Goal: Task Accomplishment & Management: Manage account settings

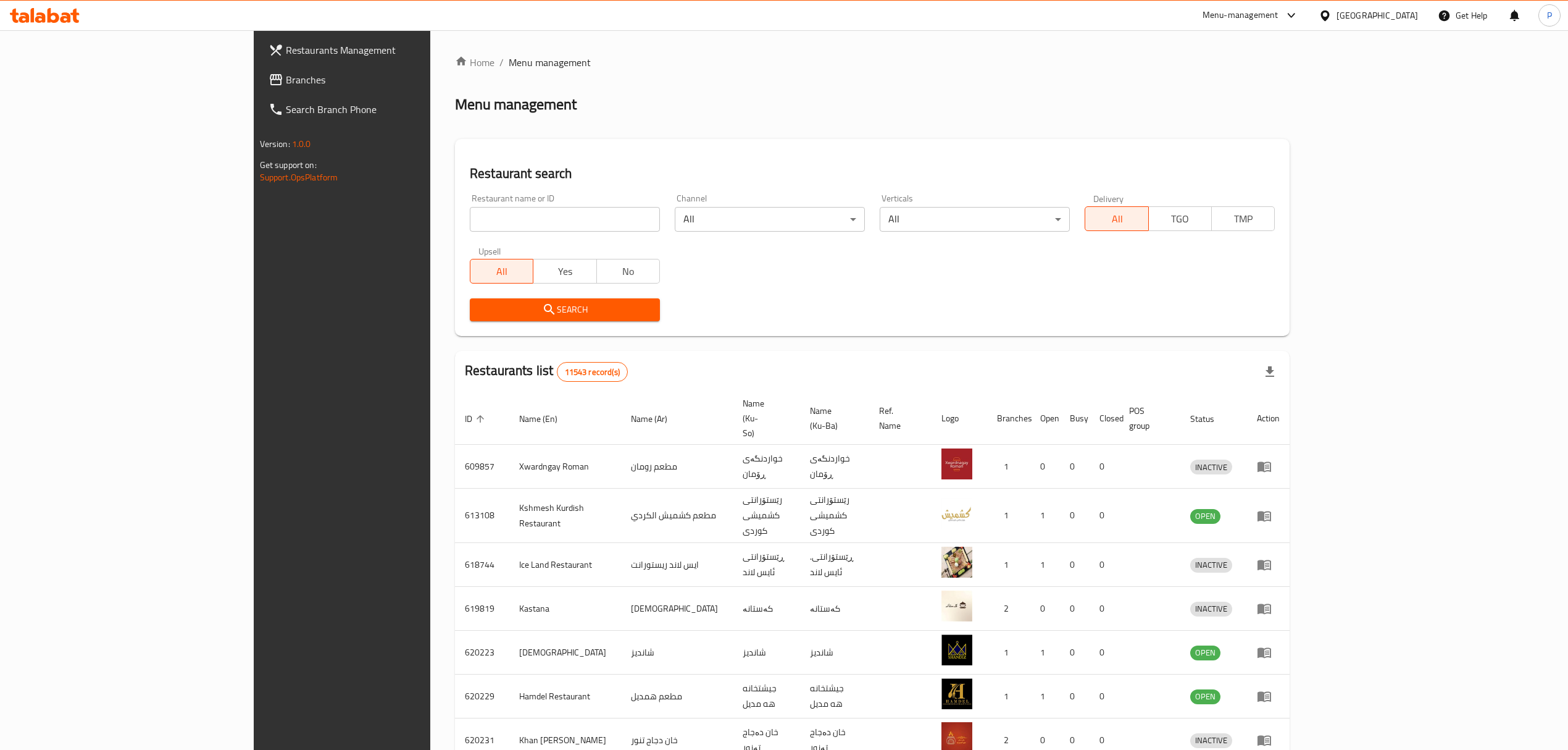
click at [482, 221] on input "search" at bounding box center [564, 219] width 190 height 25
type input "chef [PERSON_NAME]"
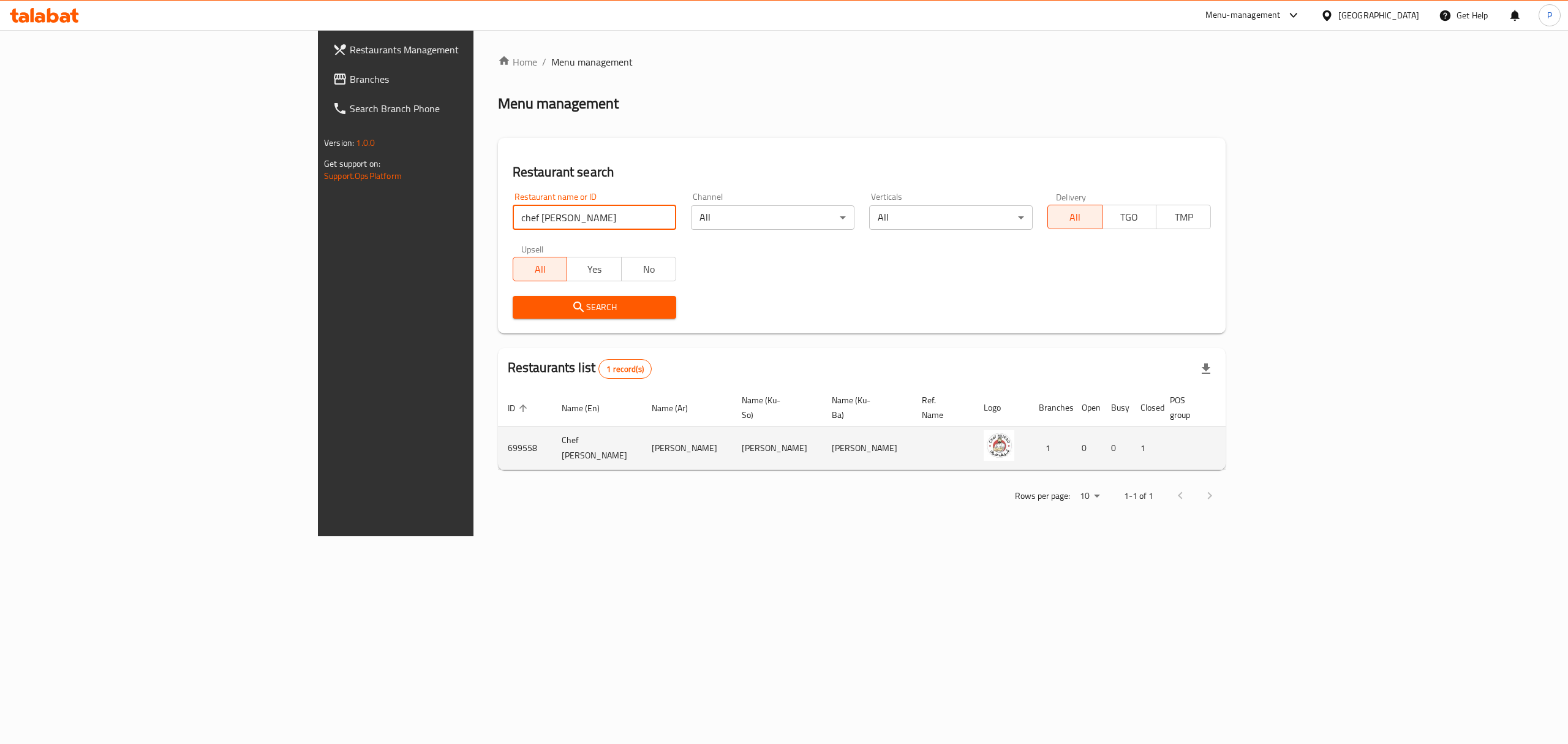
click at [1309, 441] on icon "enhanced table" at bounding box center [1302, 448] width 15 height 15
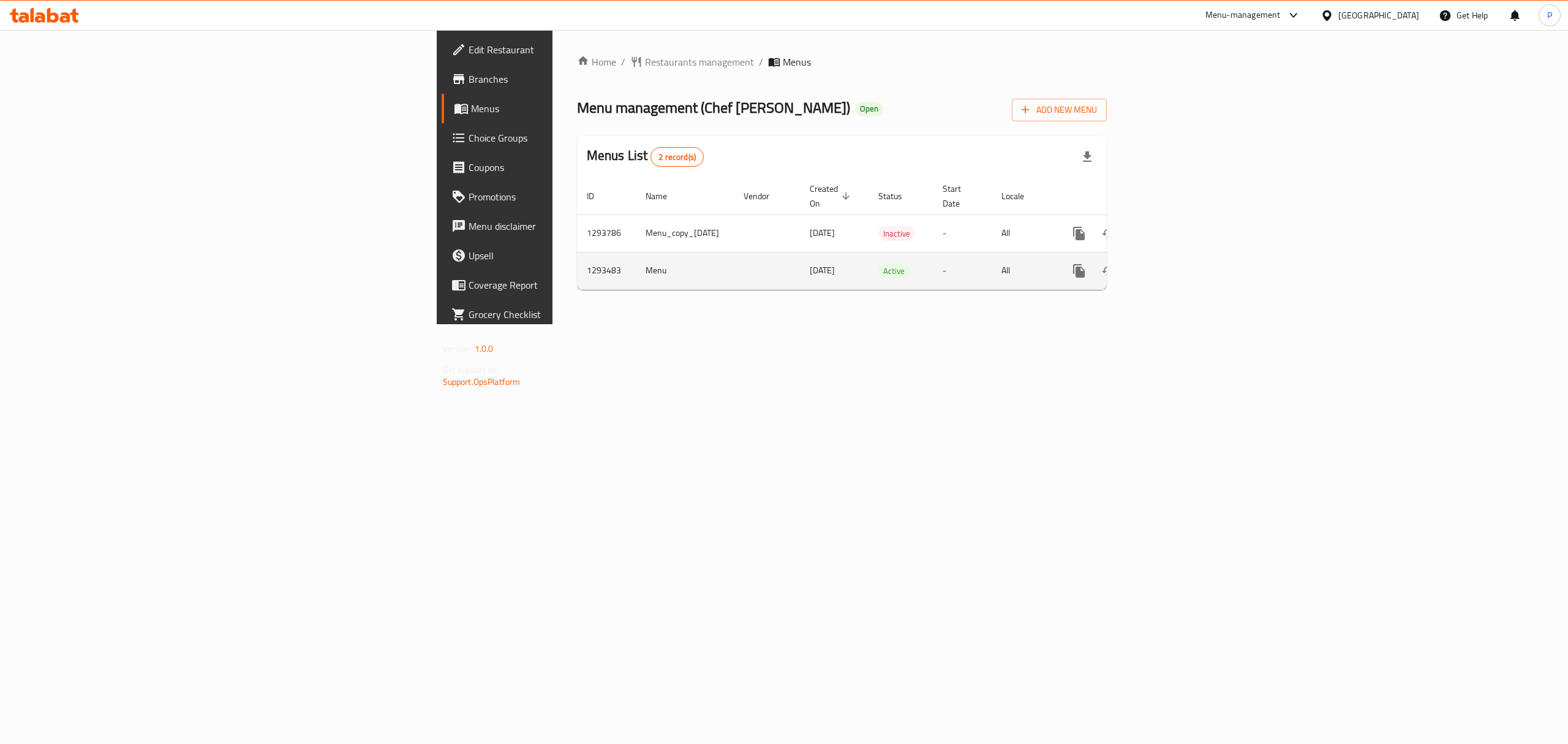
click at [1174, 264] on icon "enhanced table" at bounding box center [1167, 271] width 15 height 15
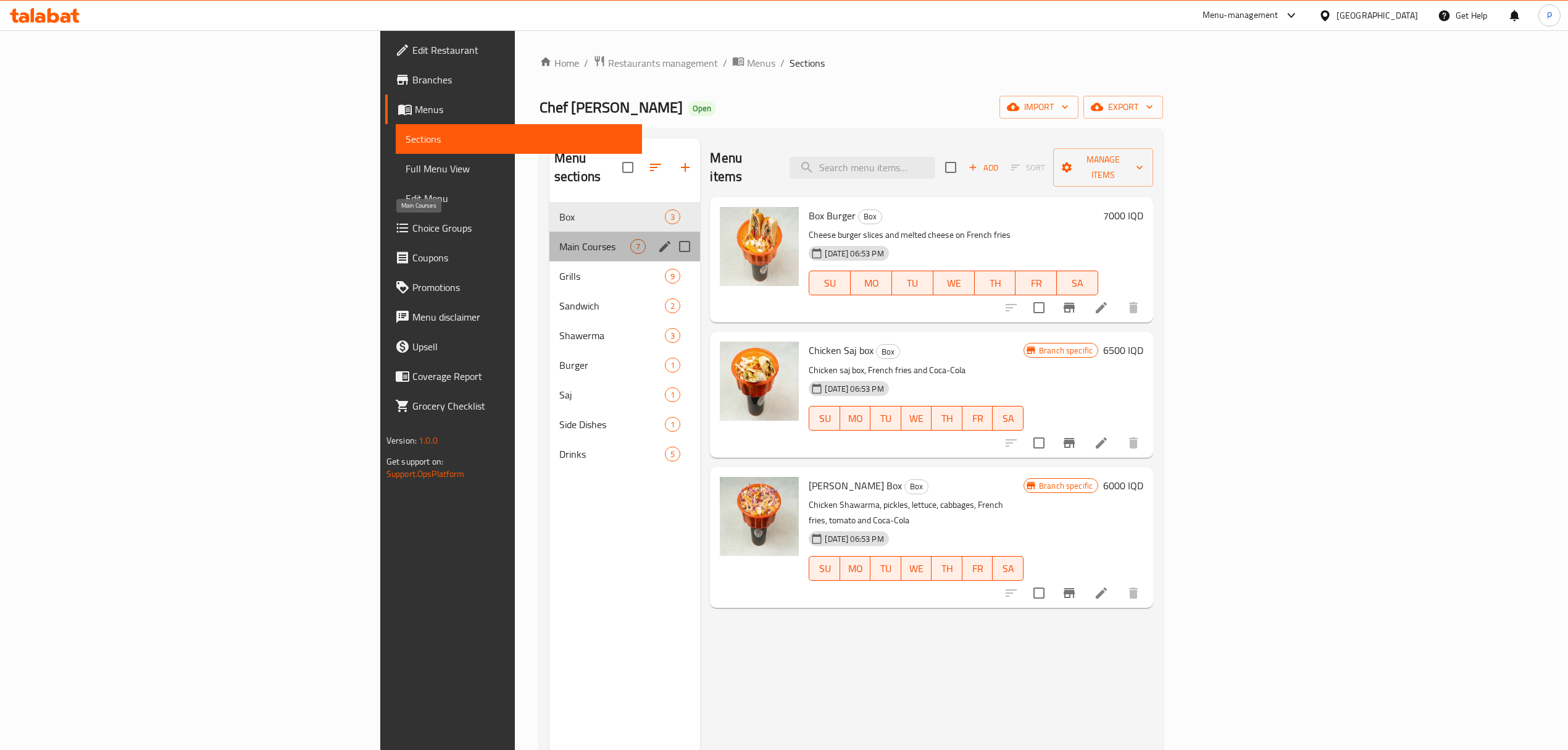
click at [560, 239] on span "Main Courses" at bounding box center [595, 246] width 71 height 15
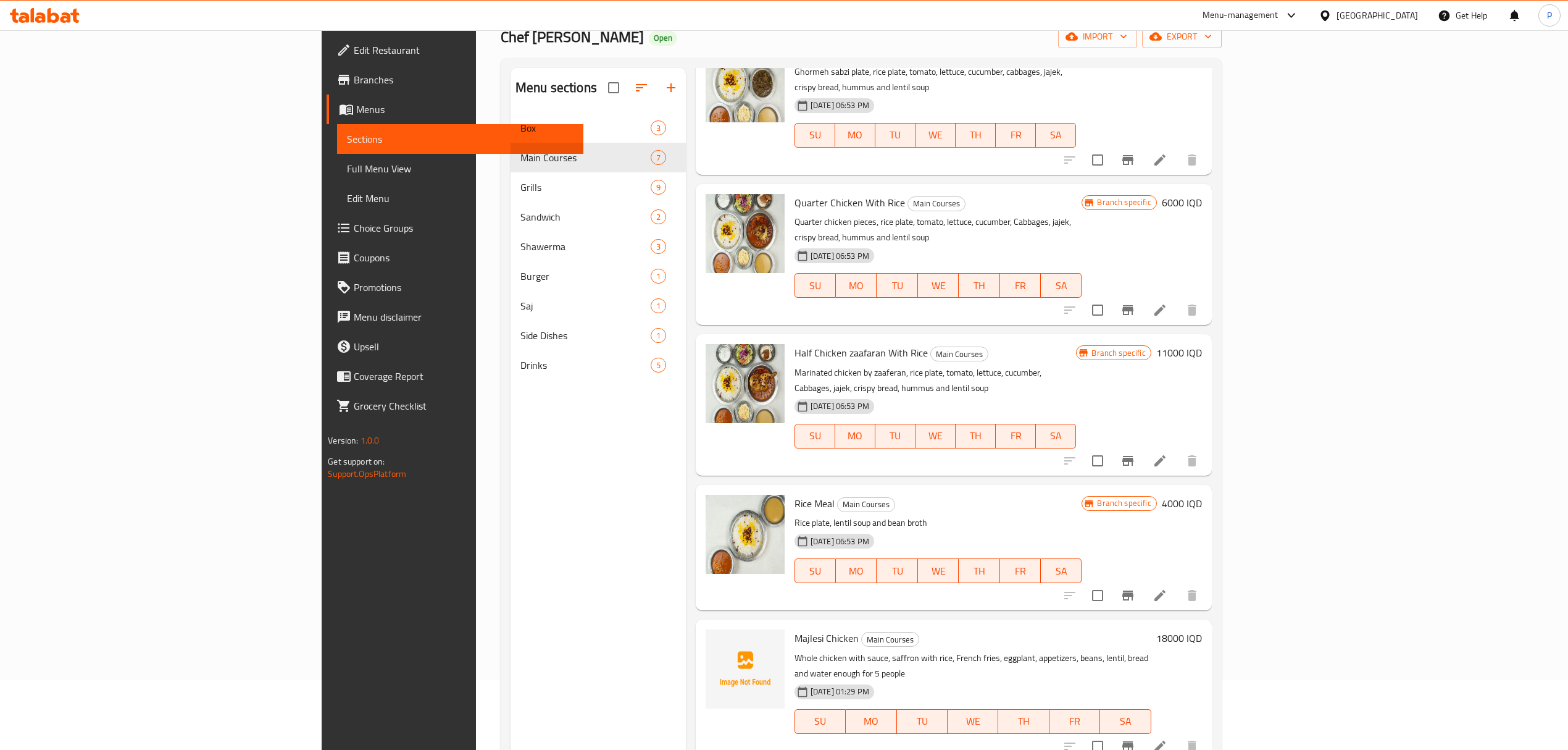
scroll to position [173, 0]
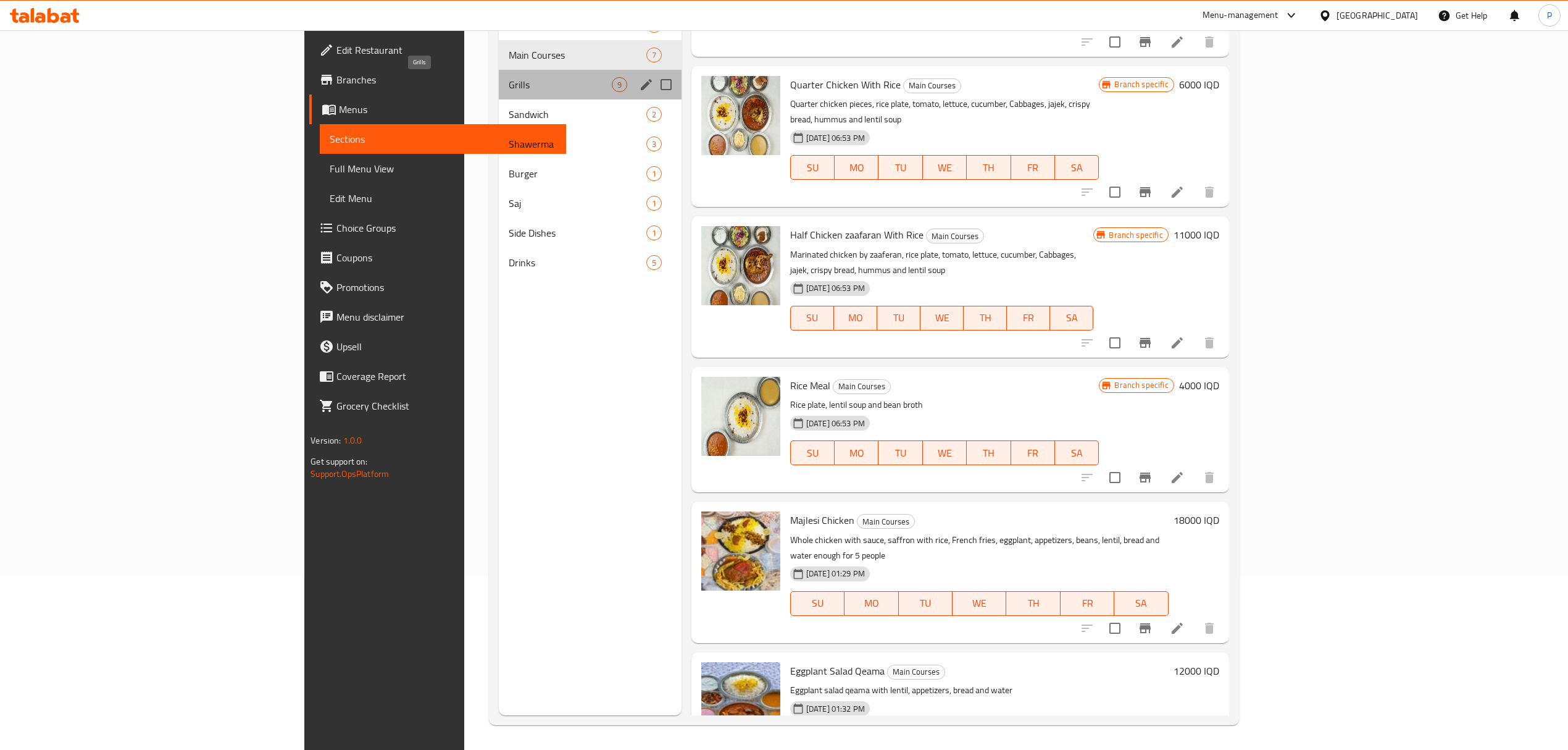
click at [509, 79] on span "Grills" at bounding box center [560, 85] width 102 height 15
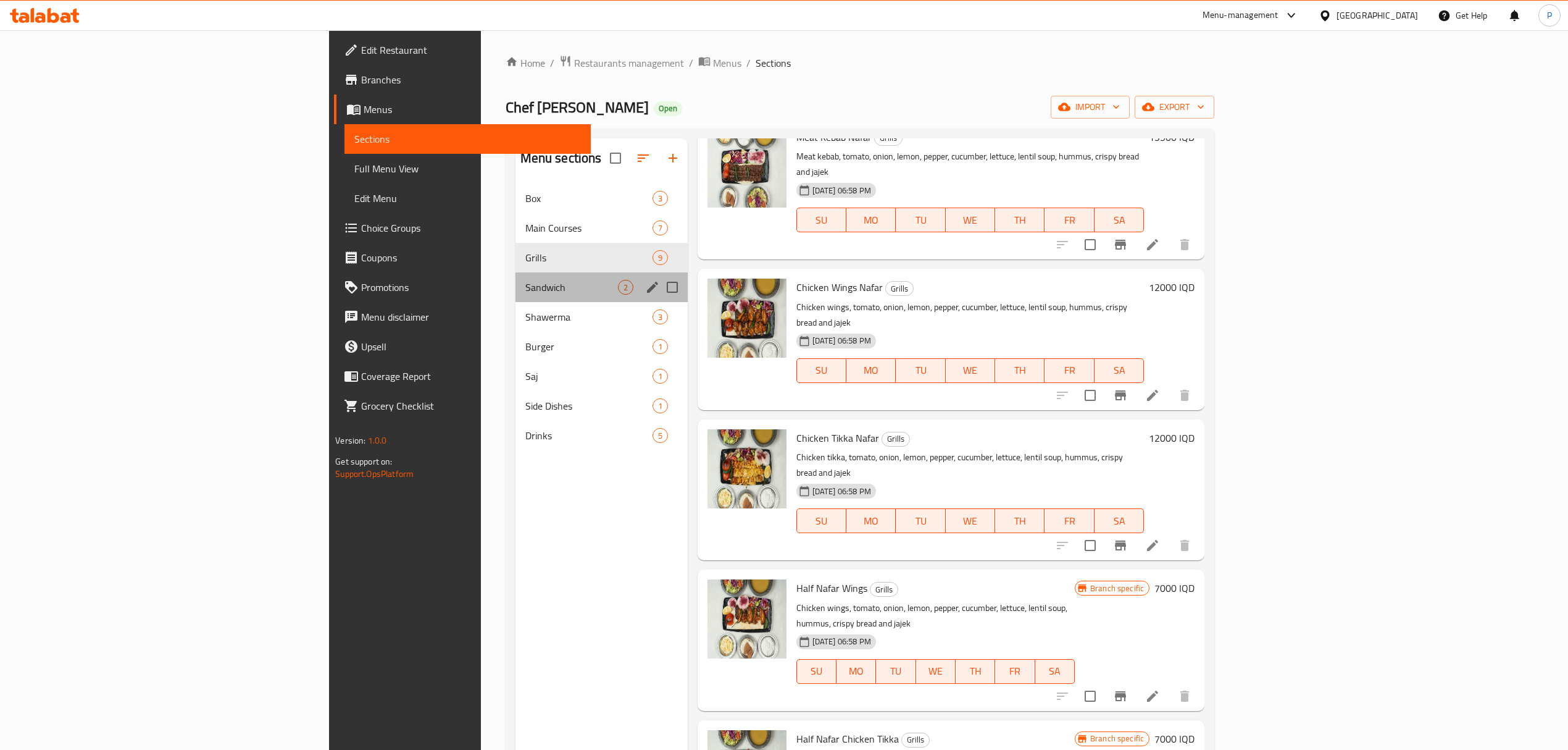
click at [516, 300] on div "Sandwich 2" at bounding box center [602, 287] width 172 height 30
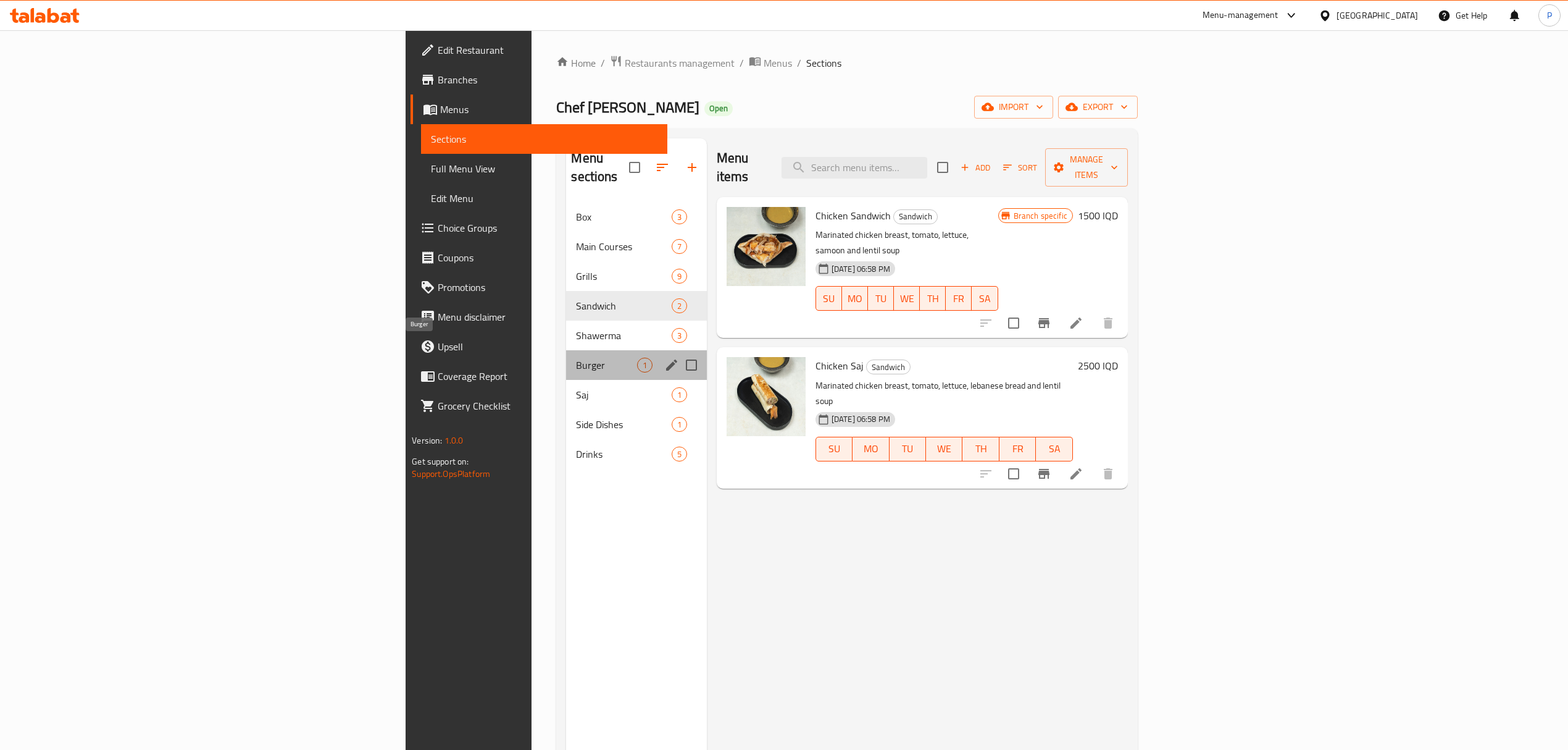
click at [576, 358] on span "Burger" at bounding box center [606, 365] width 61 height 15
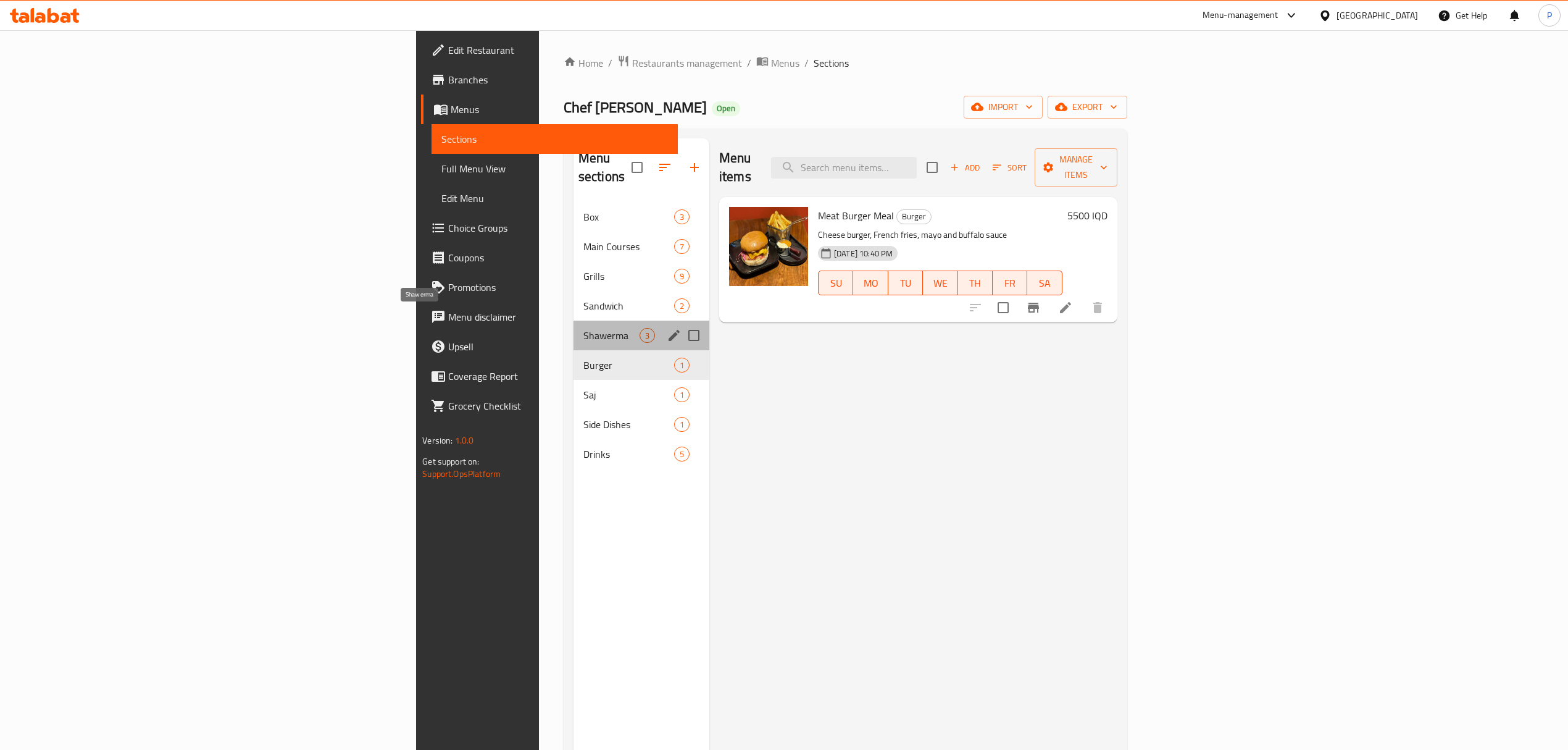
click at [584, 328] on span "Shawerma" at bounding box center [612, 335] width 56 height 15
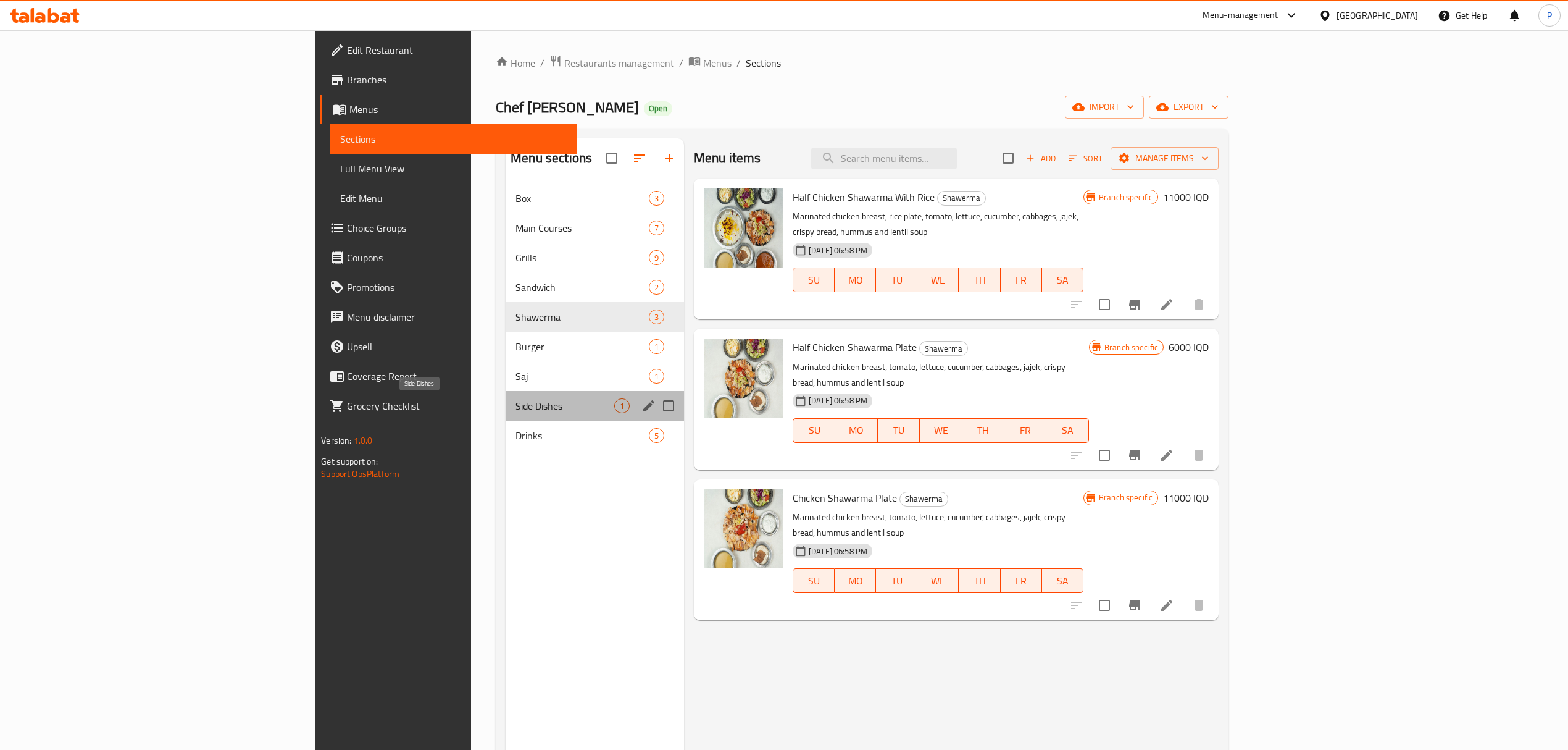
click at [516, 402] on span "Side Dishes" at bounding box center [565, 406] width 99 height 15
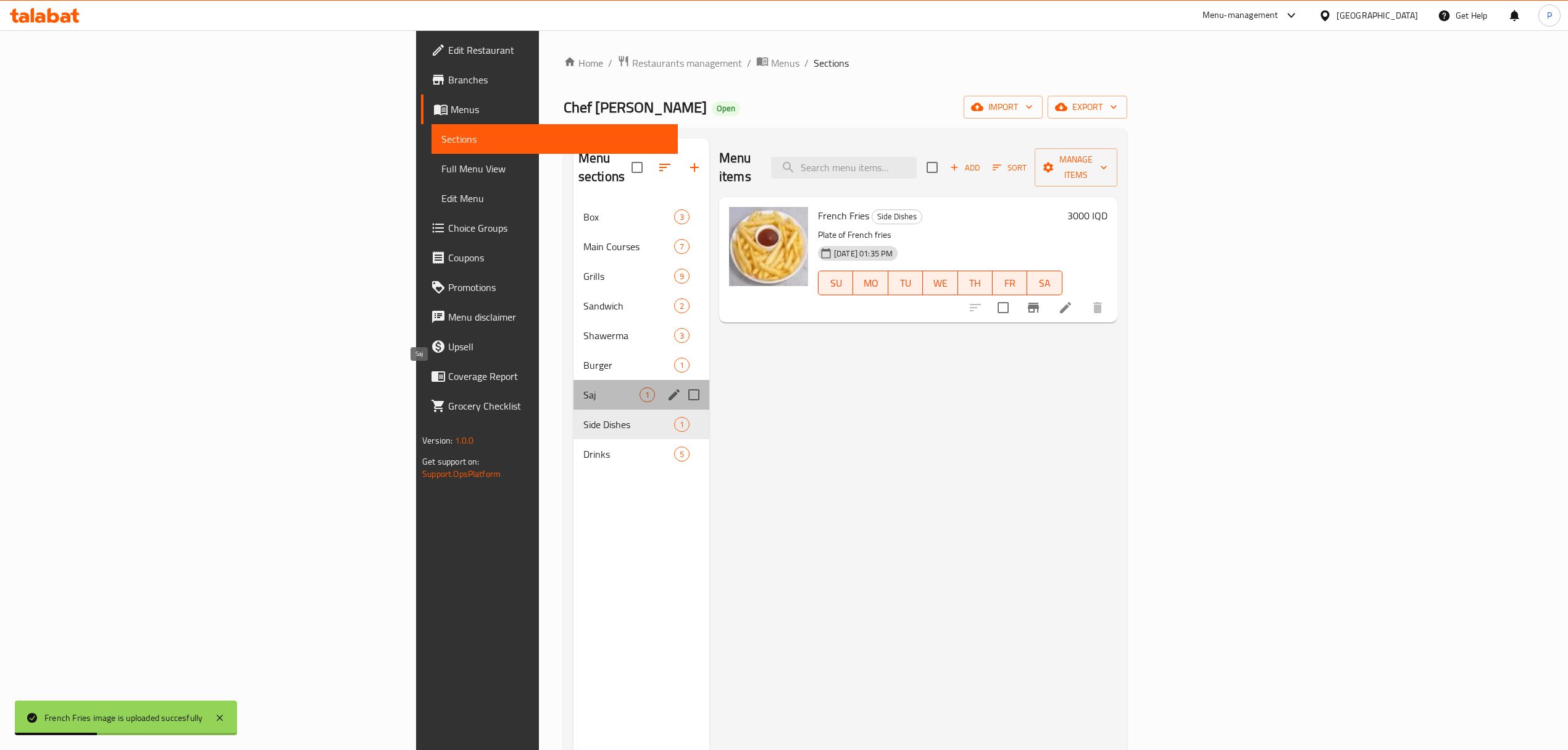
click at [584, 387] on span "Saj" at bounding box center [612, 395] width 56 height 15
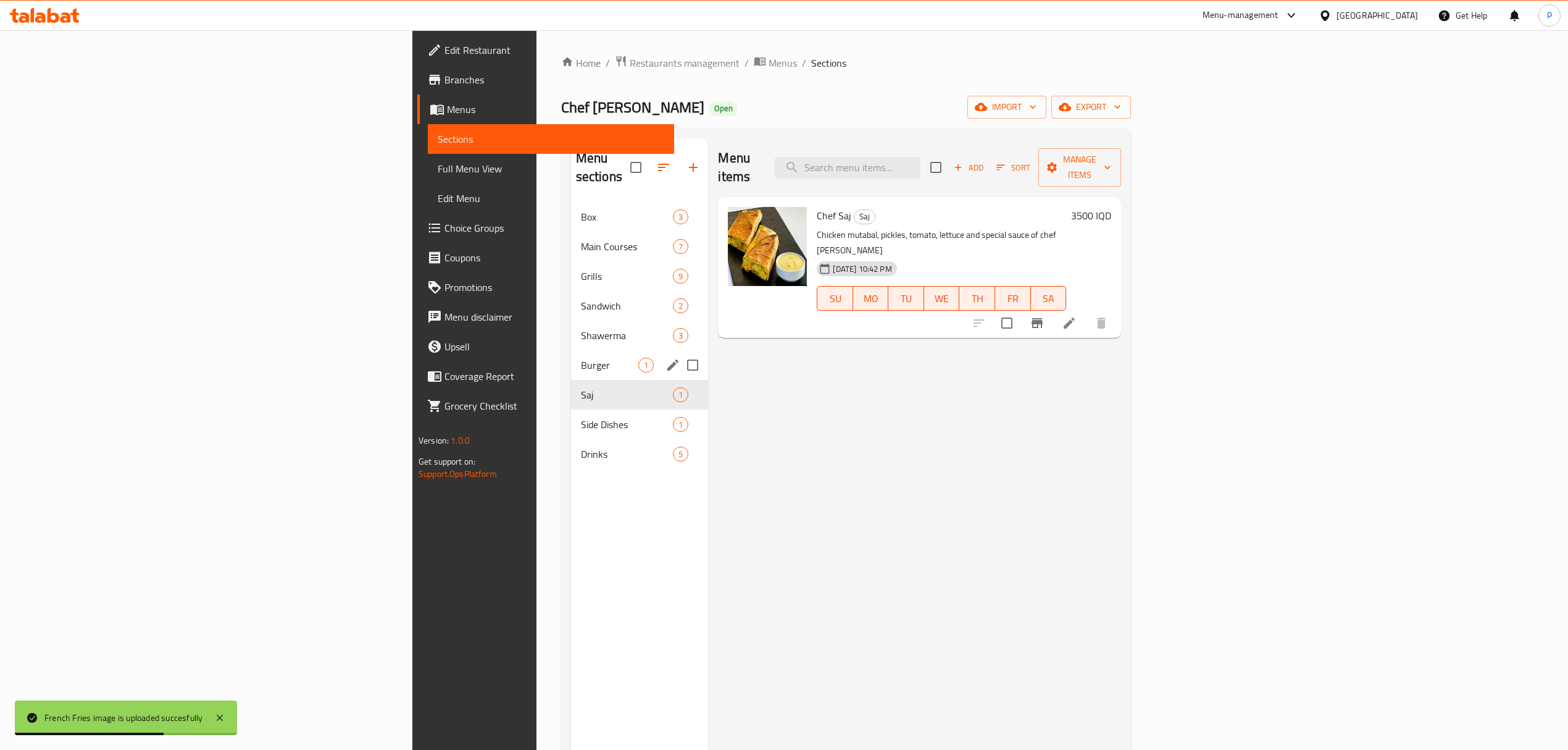
click at [571, 355] on div "Burger 1" at bounding box center [639, 364] width 137 height 30
